Goal: Task Accomplishment & Management: Manage account settings

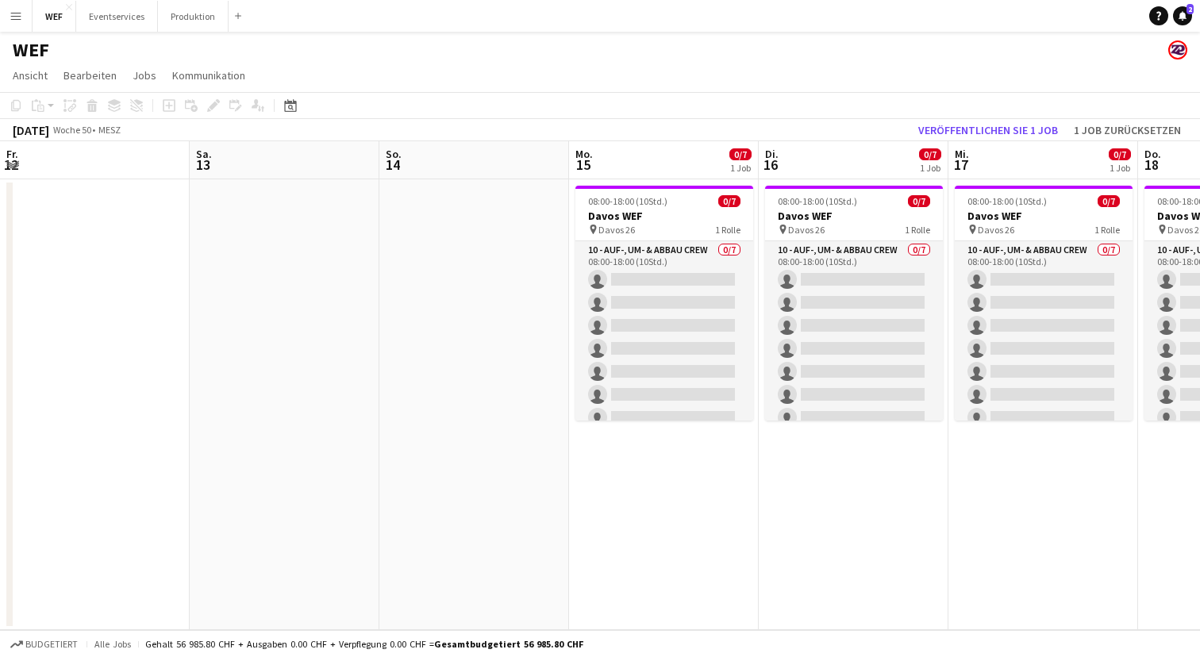
scroll to position [0, 529]
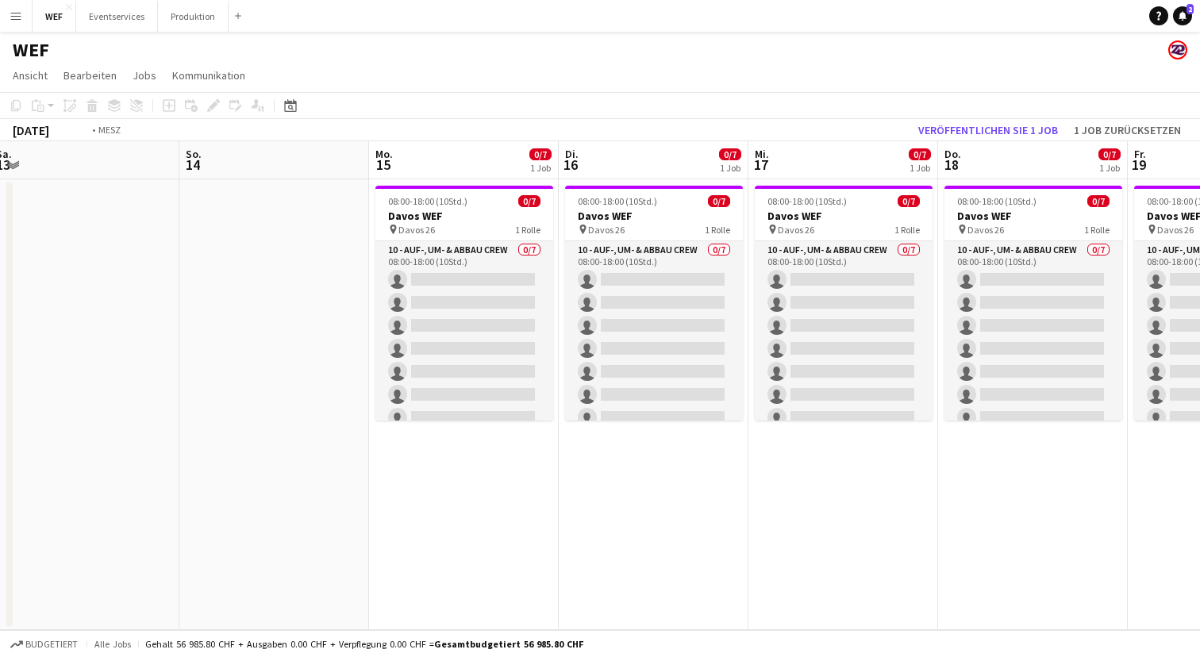
scroll to position [0, 392]
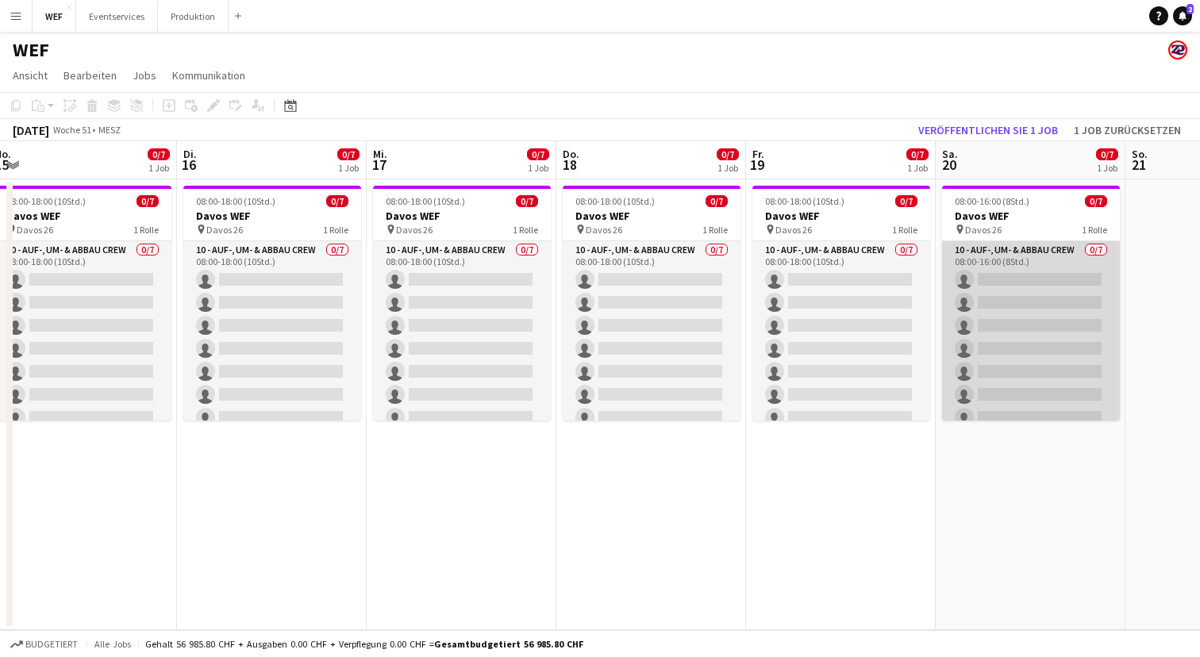
click at [1041, 279] on app-card-role "10 - Auf-, Um- & Abbau Crew 0/7 08:00-16:00 (8Std.) single-neutral-actions sing…" at bounding box center [1031, 337] width 178 height 192
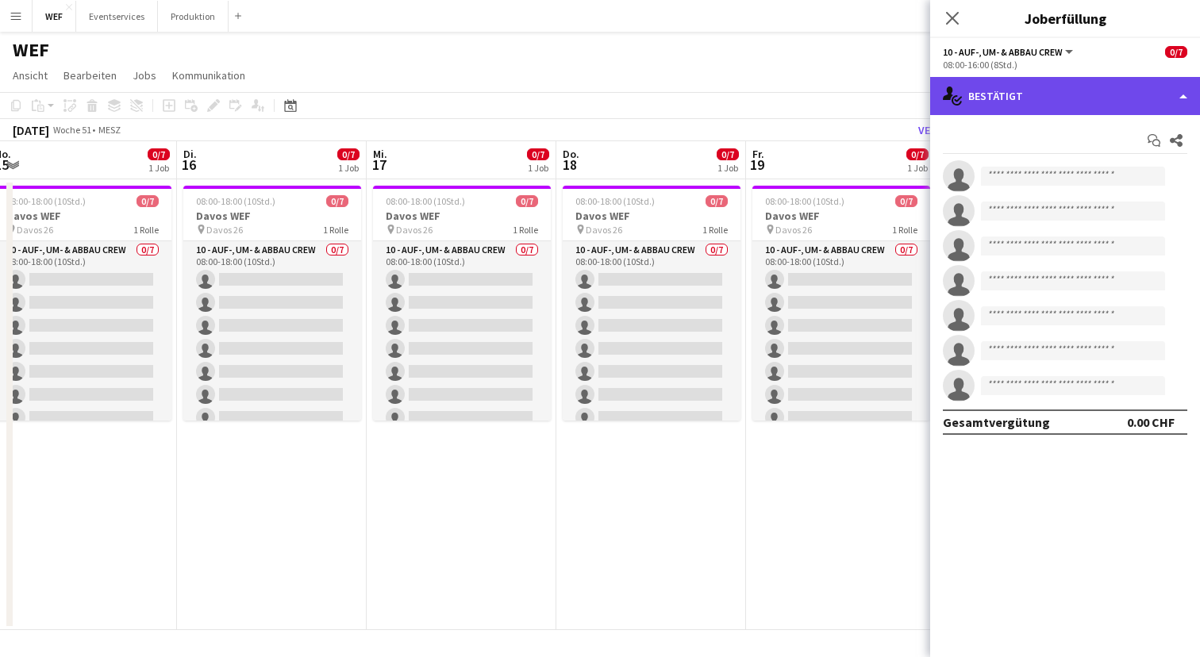
click at [1039, 104] on div "single-neutral-actions-check-2 Bestätigt" at bounding box center [1065, 96] width 270 height 38
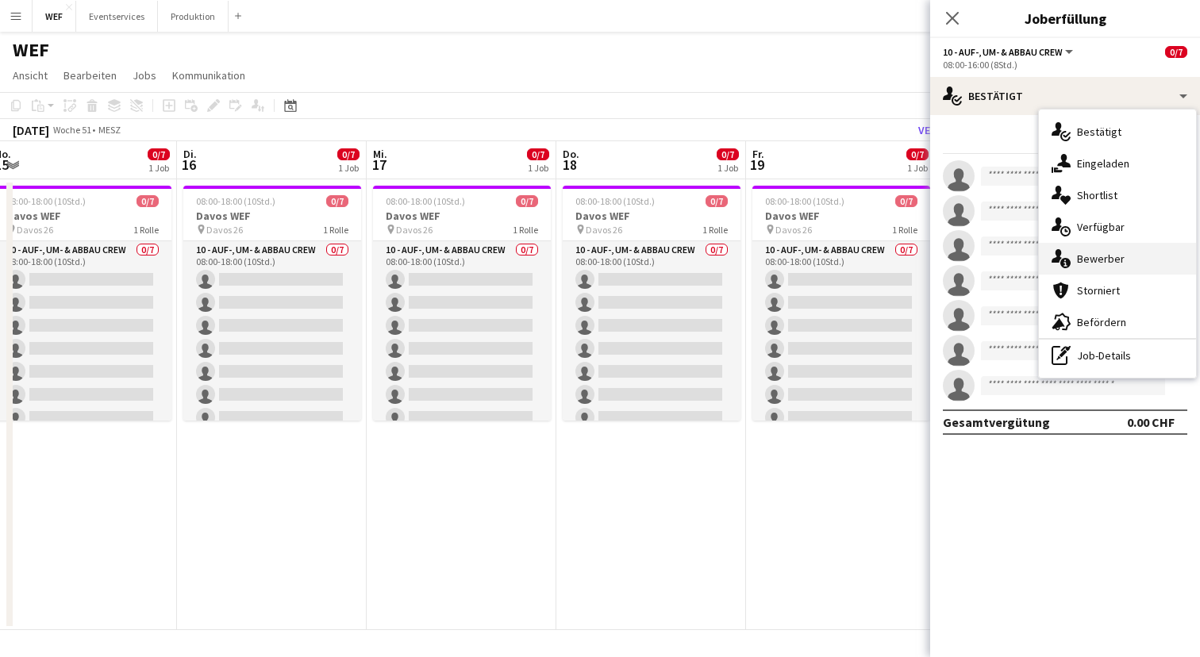
click at [1074, 256] on div "single-neutral-actions-information Bewerber" at bounding box center [1117, 259] width 157 height 32
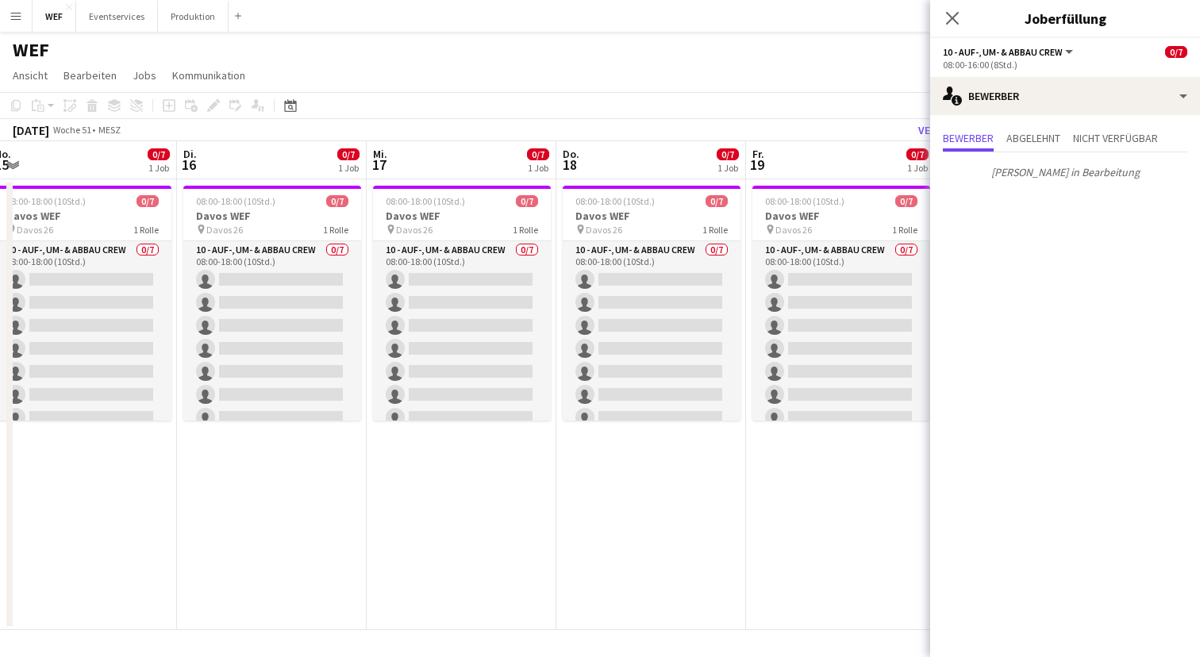
click at [841, 59] on div "WEF" at bounding box center [600, 47] width 1200 height 30
